Goal: Find specific page/section: Find specific page/section

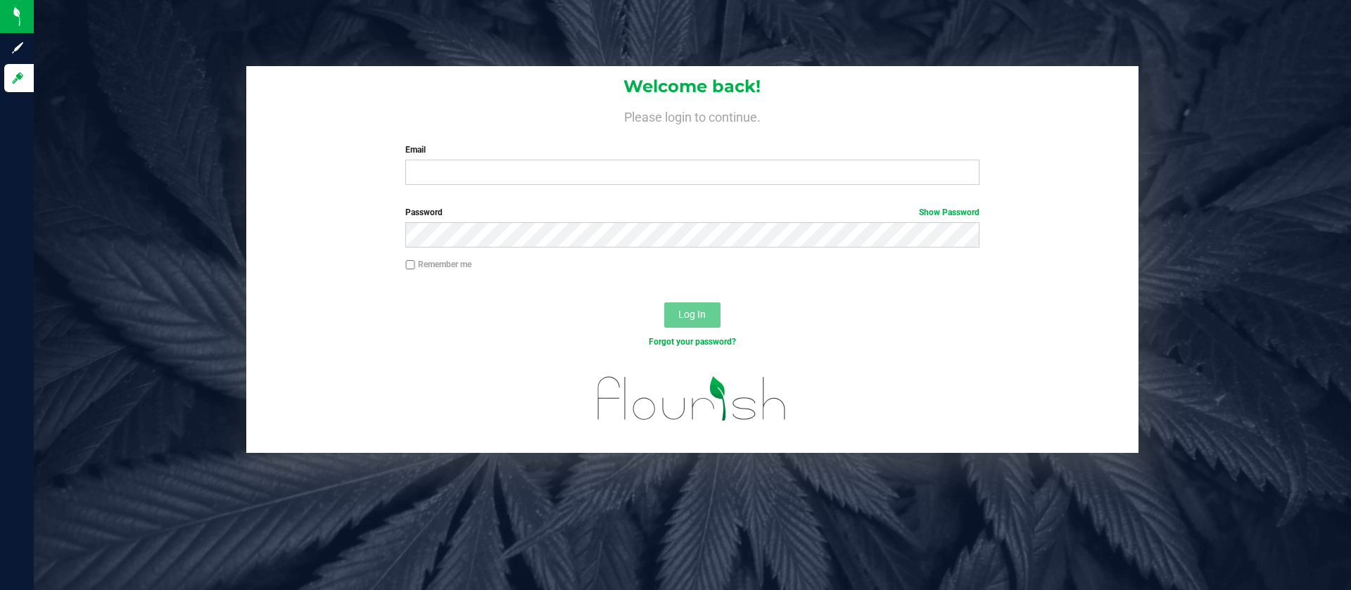
click at [452, 187] on div "Welcome back! Please login to continue. Email Required Please format your email…" at bounding box center [692, 131] width 892 height 130
click at [485, 167] on input "Email" at bounding box center [691, 172] width 573 height 25
type input "[EMAIL_ADDRESS][DOMAIN_NAME]"
click at [664, 302] on button "Log In" at bounding box center [692, 314] width 56 height 25
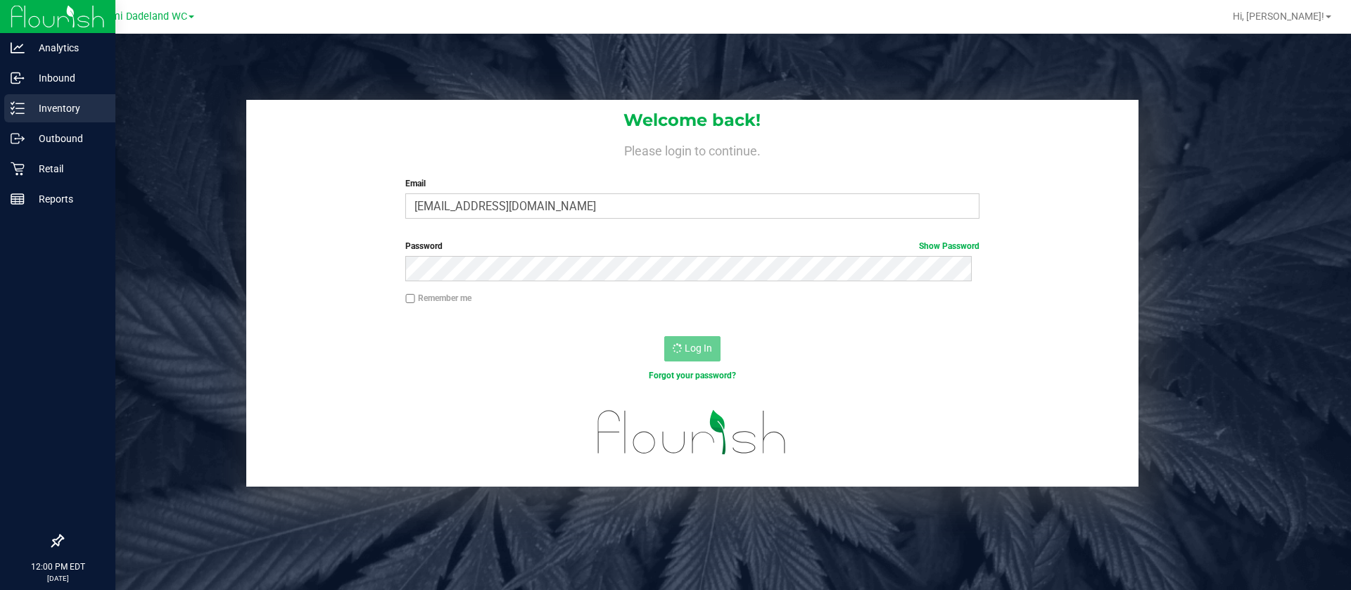
click at [58, 111] on p "Inventory" at bounding box center [67, 108] width 84 height 17
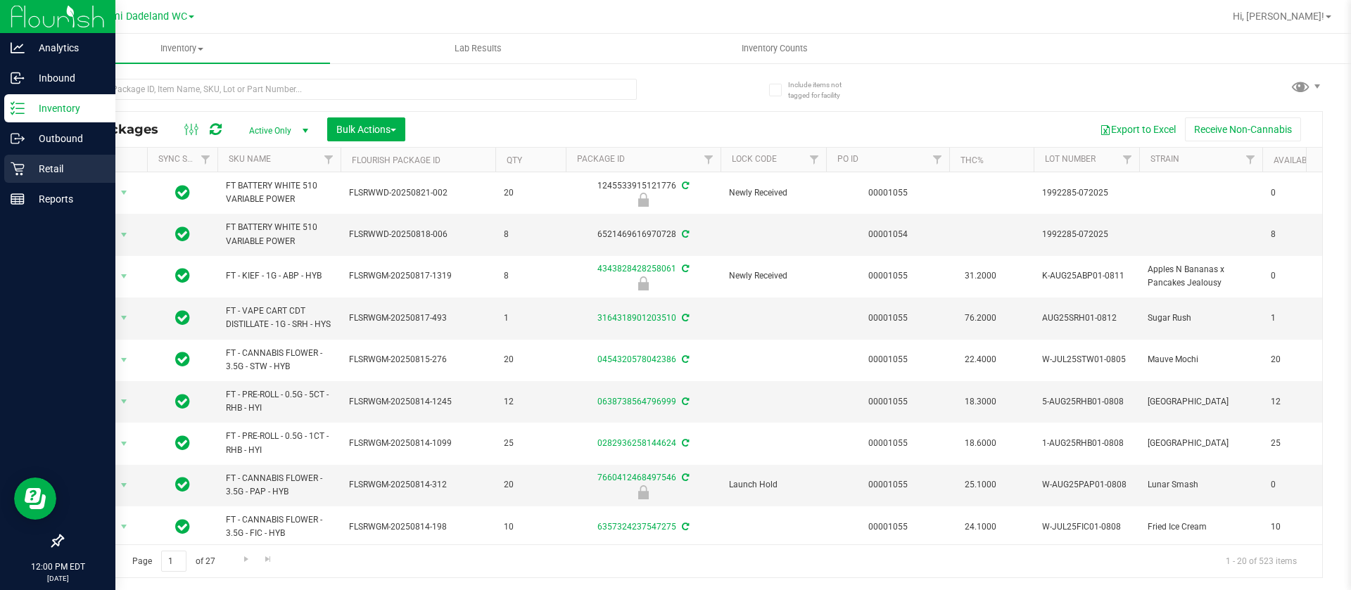
click at [47, 173] on p "Retail" at bounding box center [67, 168] width 84 height 17
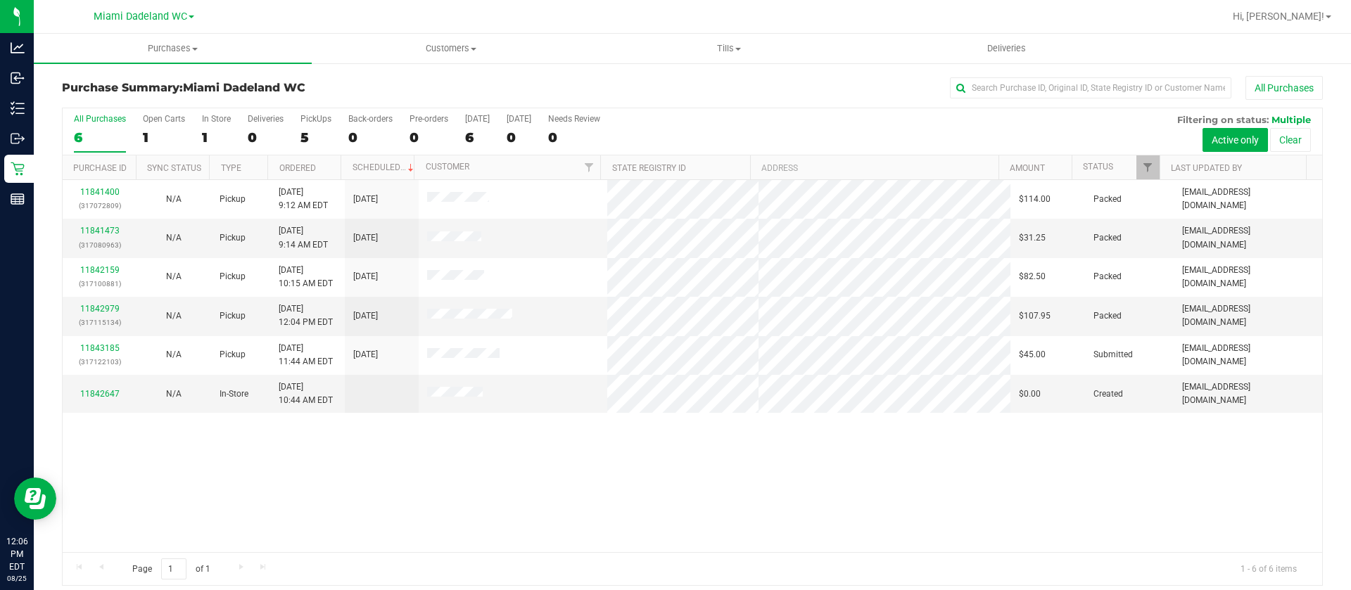
click at [639, 461] on div "11841400 (317072809) N/A Pickup [DATE] 9:12 AM EDT 8/25/2025 $114.00 Packed [EM…" at bounding box center [692, 366] width 1259 height 372
click at [101, 390] on link "11842647" at bounding box center [99, 394] width 39 height 10
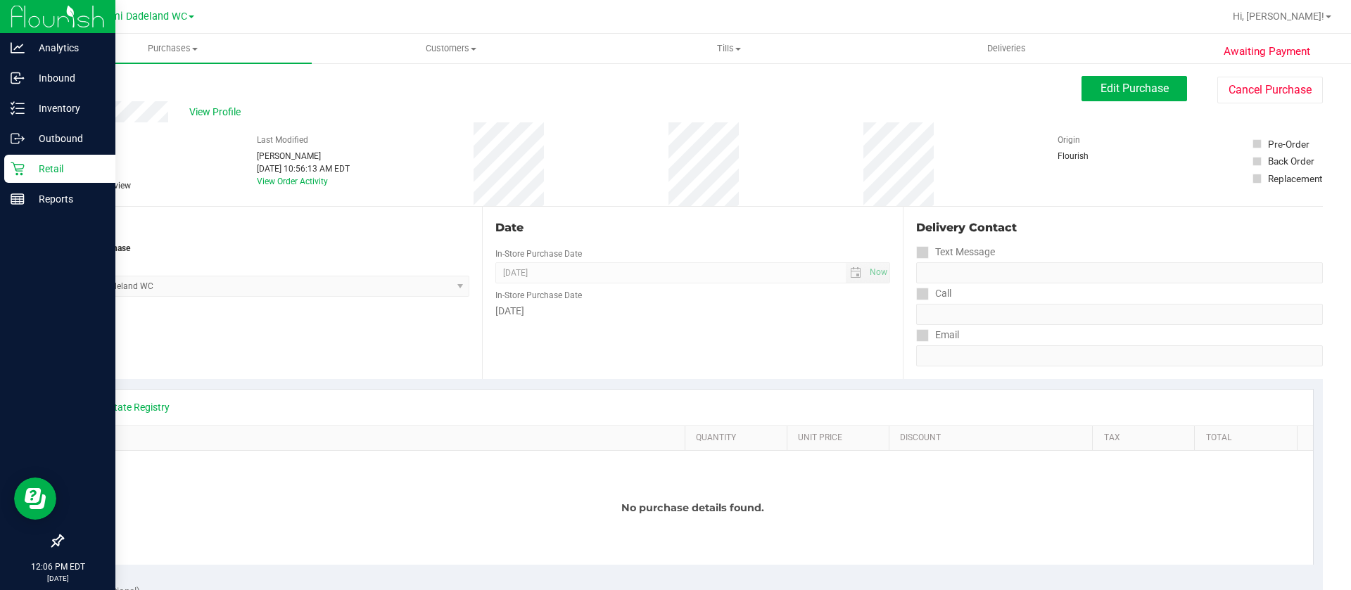
click at [45, 155] on div "Retail" at bounding box center [59, 169] width 111 height 28
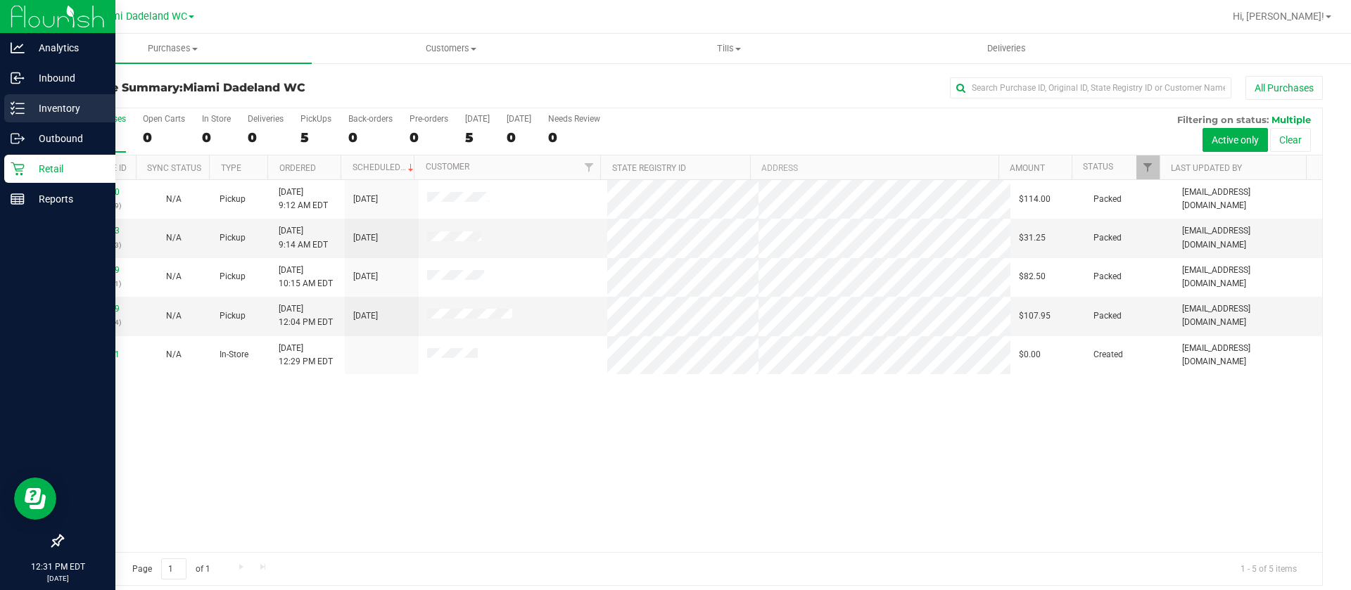
click at [70, 108] on p "Inventory" at bounding box center [67, 108] width 84 height 17
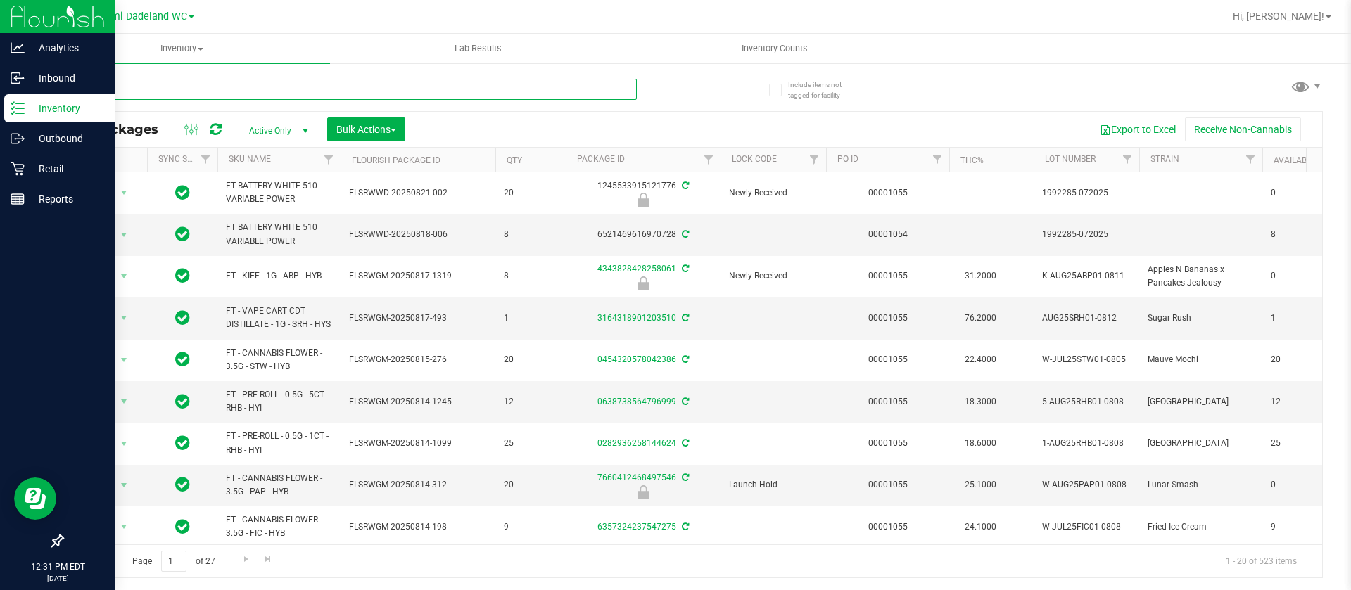
click at [340, 82] on input "text" at bounding box center [349, 89] width 575 height 21
type input "pbs"
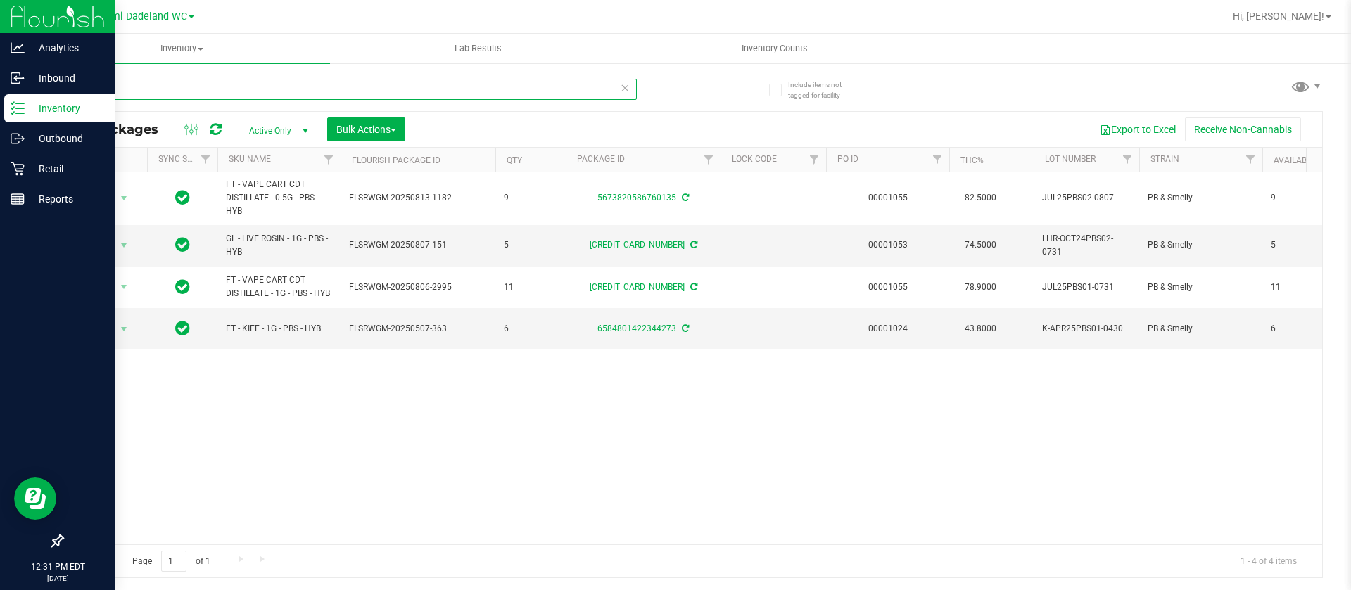
click at [402, 85] on input "pbs" at bounding box center [349, 89] width 575 height 21
type input "p"
